Goal: Task Accomplishment & Management: Use online tool/utility

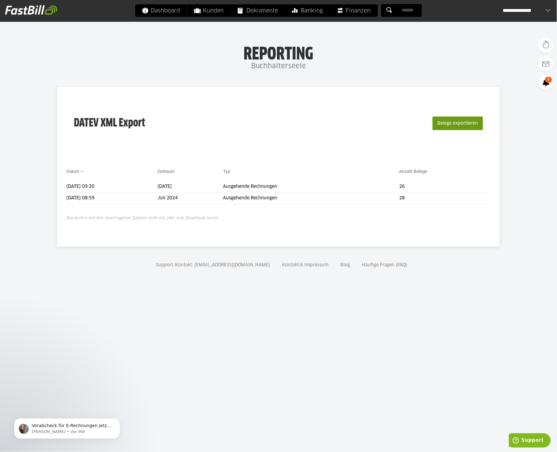
click at [446, 118] on button "Belege exportieren" at bounding box center [457, 124] width 50 height 14
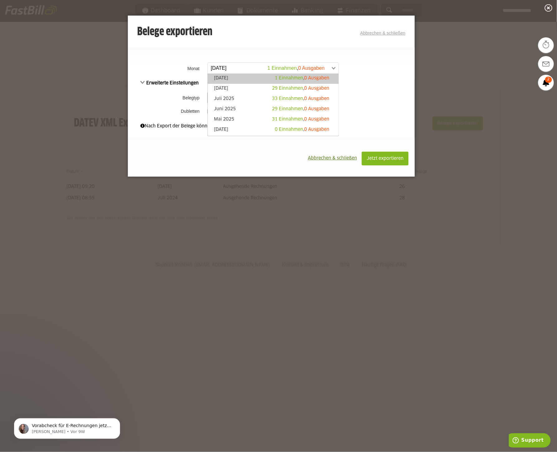
click at [229, 65] on span at bounding box center [269, 68] width 131 height 11
click at [229, 85] on li "August 2025 29 Einnahmen , 0 Ausgaben" at bounding box center [273, 89] width 131 height 10
click at [229, 87] on link "August 2025 29 Einnahmen , 0 Ausgaben" at bounding box center [273, 88] width 125 height 7
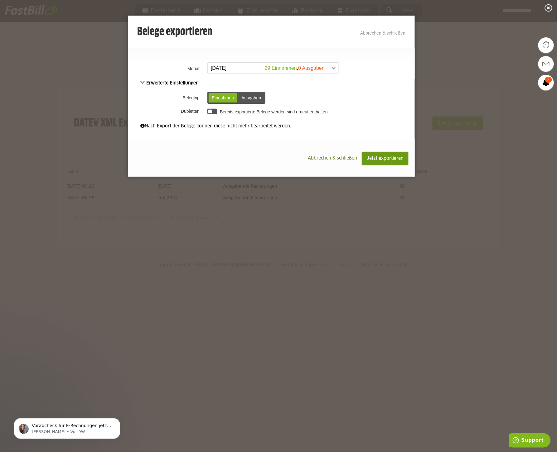
click at [380, 159] on span "Jetzt exportieren" at bounding box center [384, 158] width 37 height 4
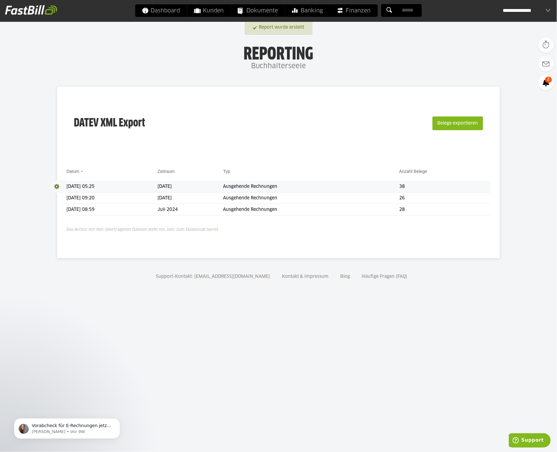
click at [361, 184] on td "Ausgehende Rechnungen" at bounding box center [311, 187] width 176 height 12
click at [55, 186] on span at bounding box center [59, 186] width 16 height 12
click at [60, 192] on span at bounding box center [57, 186] width 12 height 12
click at [57, 184] on span "Download" at bounding box center [59, 186] width 16 height 12
click at [64, 193] on link "Download" at bounding box center [67, 194] width 33 height 7
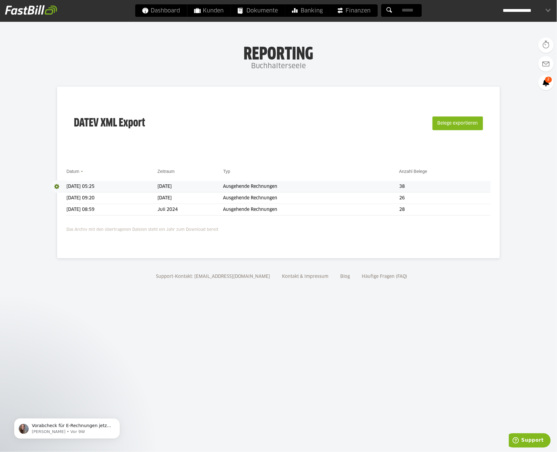
click at [201, 125] on div "DATEV XML Export Belege exportieren" at bounding box center [278, 127] width 424 height 63
click at [519, 8] on div "**********" at bounding box center [527, 10] width 48 height 12
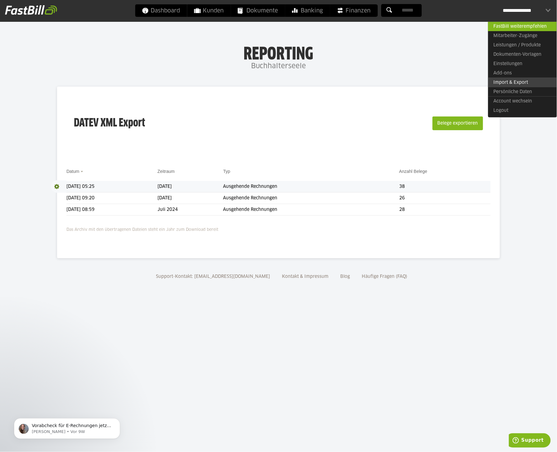
click at [521, 83] on link "Import & Export" at bounding box center [522, 83] width 69 height 10
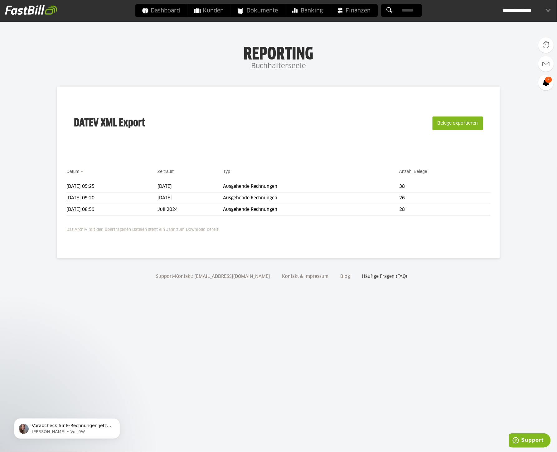
click at [372, 275] on link "Häufige Fragen (FAQ)" at bounding box center [384, 277] width 50 height 4
click at [524, 15] on div "**********" at bounding box center [527, 10] width 48 height 12
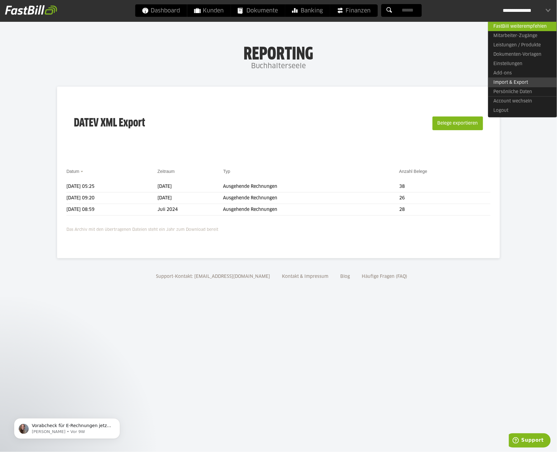
click at [519, 78] on link "Import & Export" at bounding box center [522, 83] width 69 height 10
